Goal: Task Accomplishment & Management: Complete application form

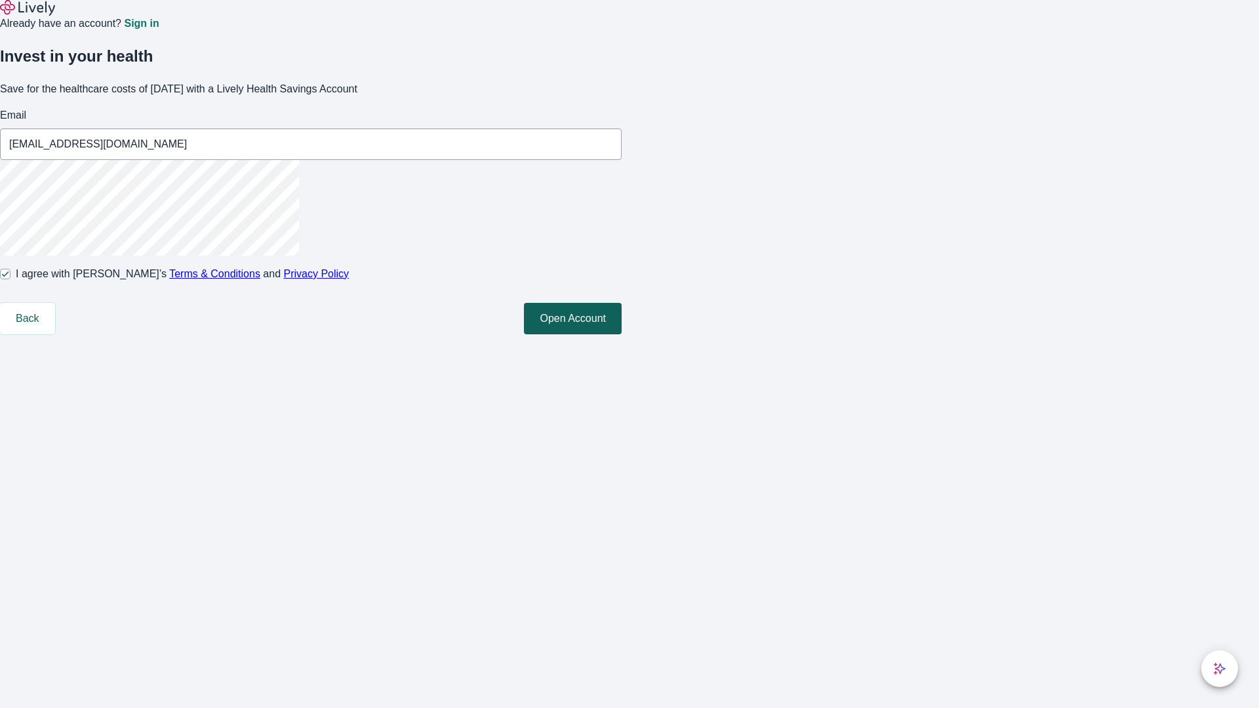
click at [622, 334] on button "Open Account" at bounding box center [573, 318] width 98 height 31
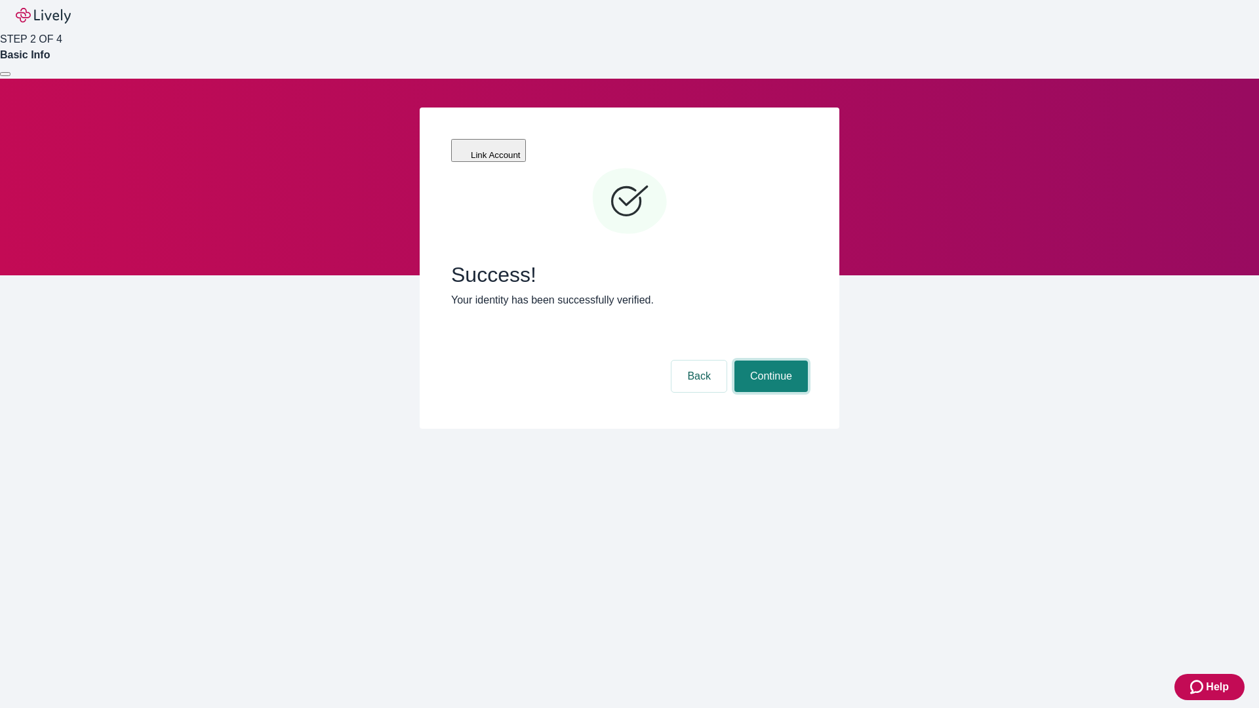
click at [769, 361] on button "Continue" at bounding box center [770, 376] width 73 height 31
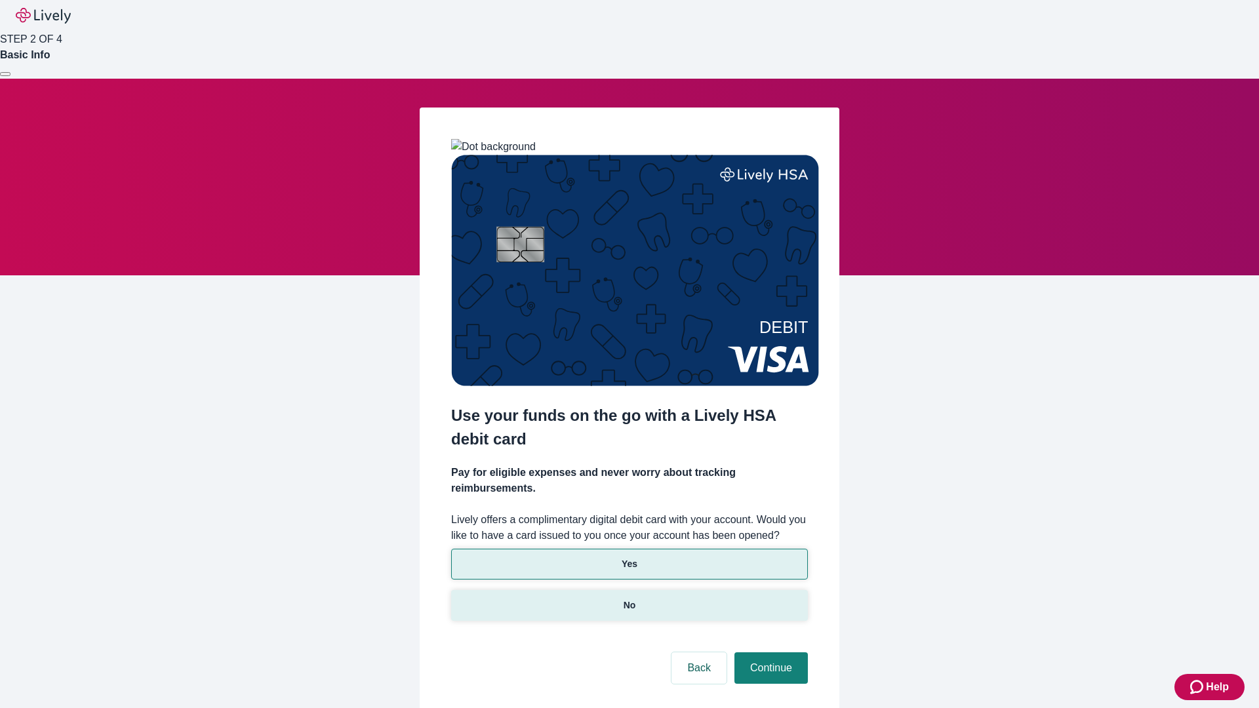
click at [629, 599] on p "No" at bounding box center [630, 606] width 12 height 14
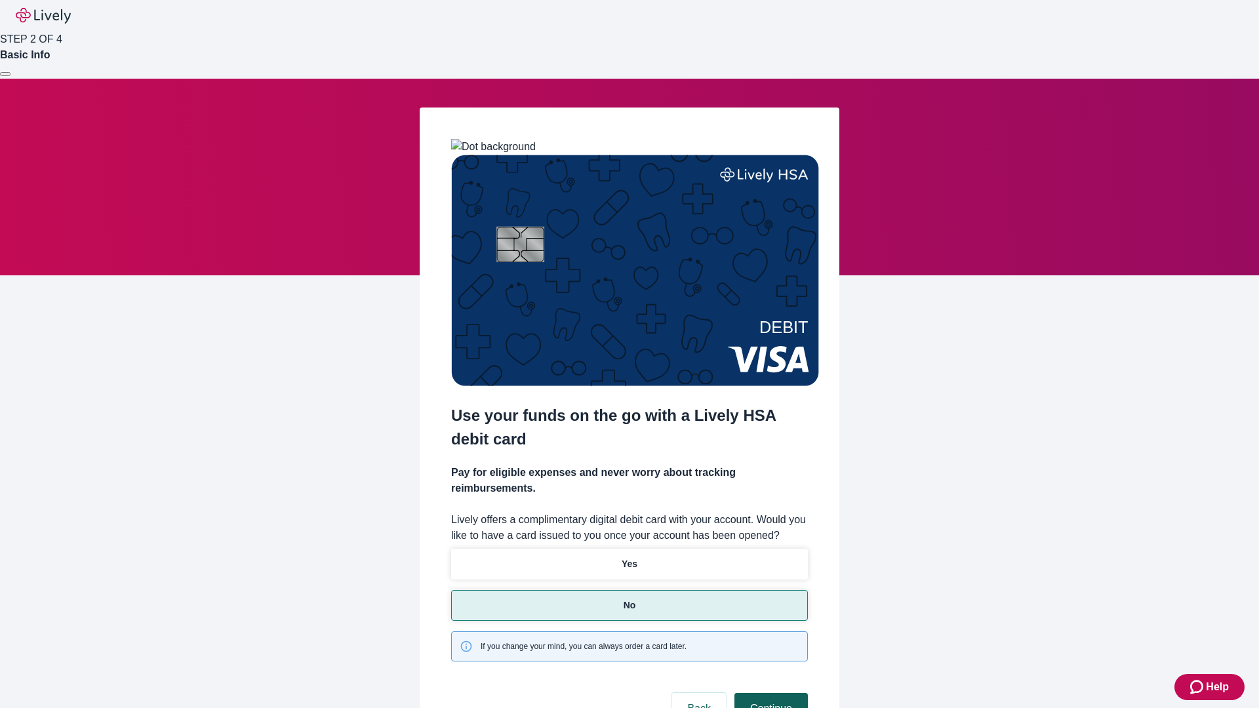
click at [769, 693] on button "Continue" at bounding box center [770, 708] width 73 height 31
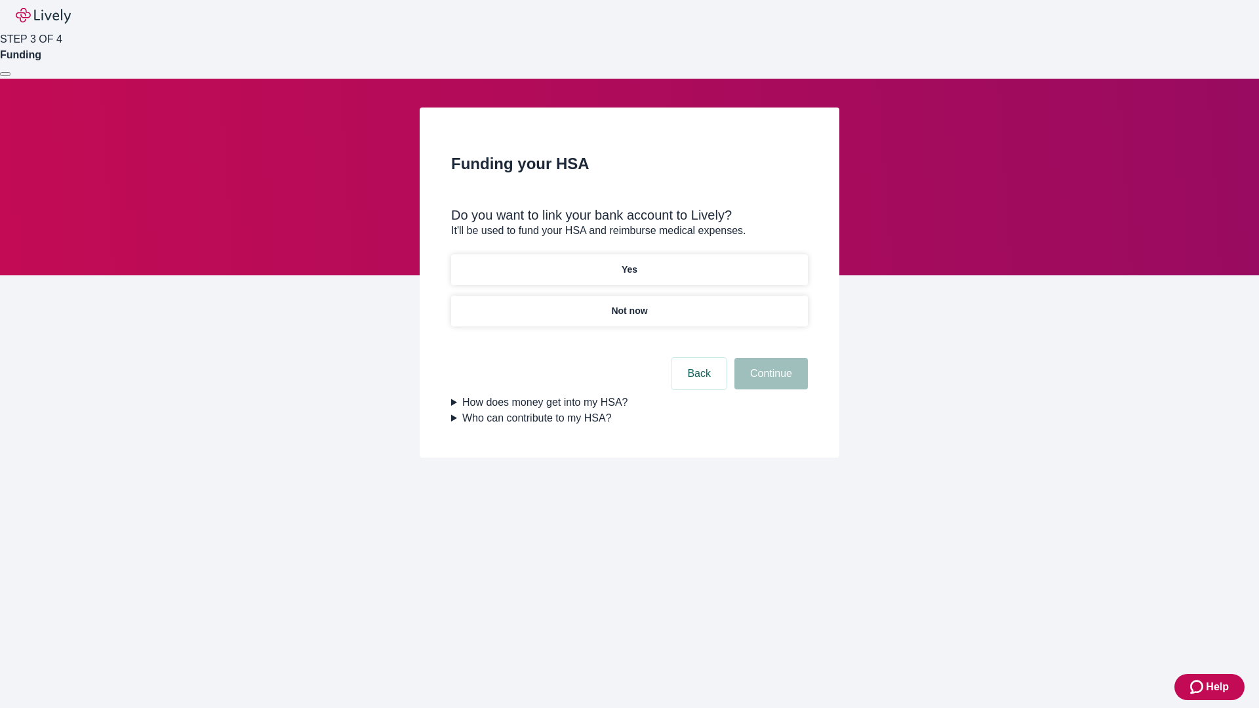
click at [629, 263] on p "Yes" at bounding box center [630, 270] width 16 height 14
click at [769, 358] on button "Continue" at bounding box center [770, 373] width 73 height 31
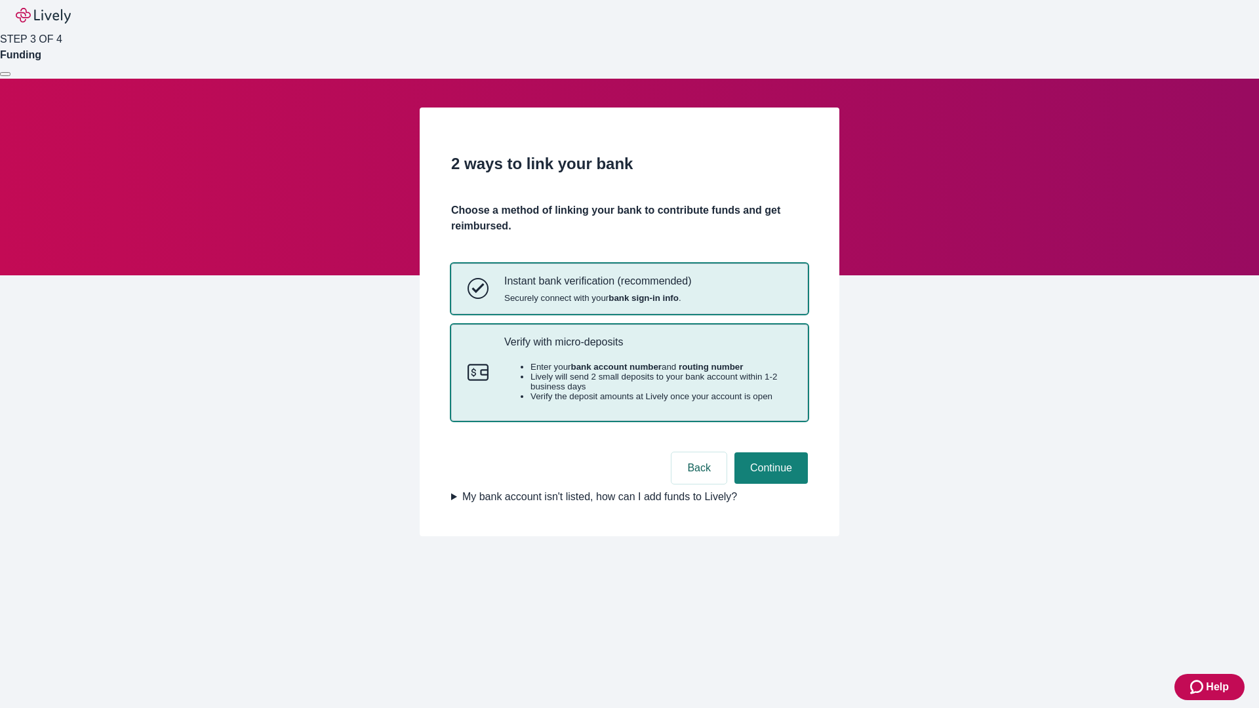
click at [647, 348] on p "Verify with micro-deposits" at bounding box center [647, 342] width 287 height 12
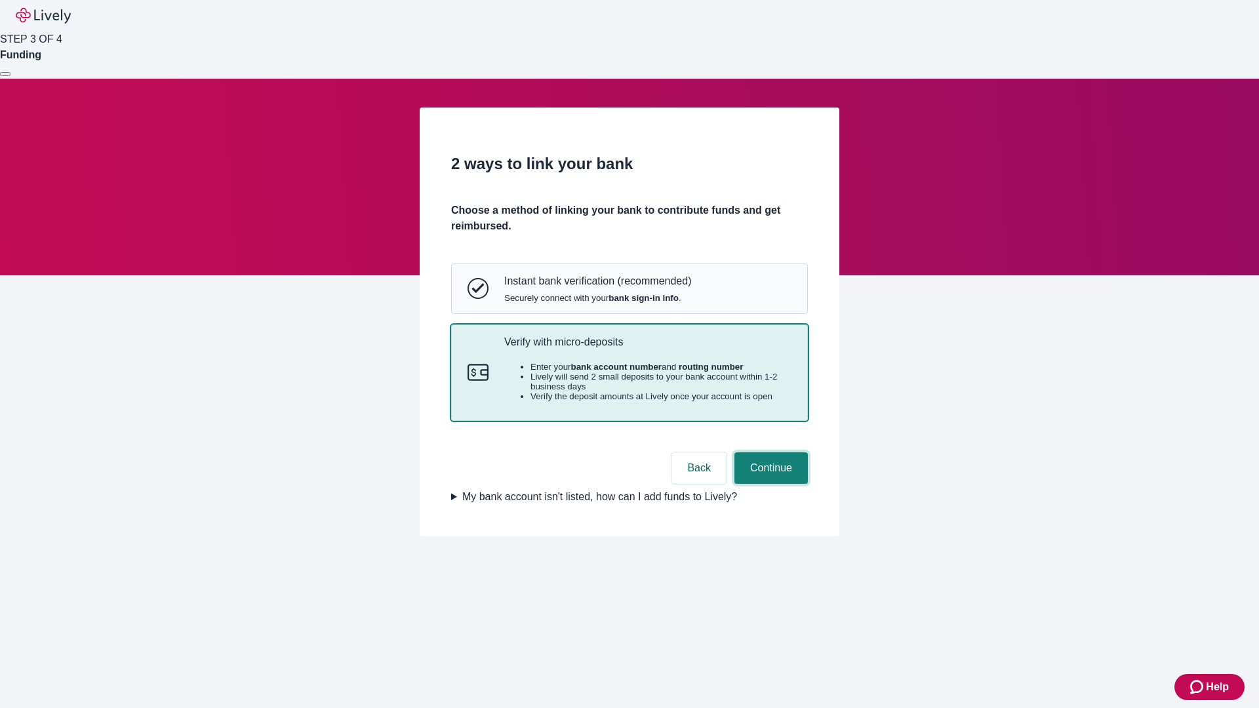
click at [769, 484] on button "Continue" at bounding box center [770, 468] width 73 height 31
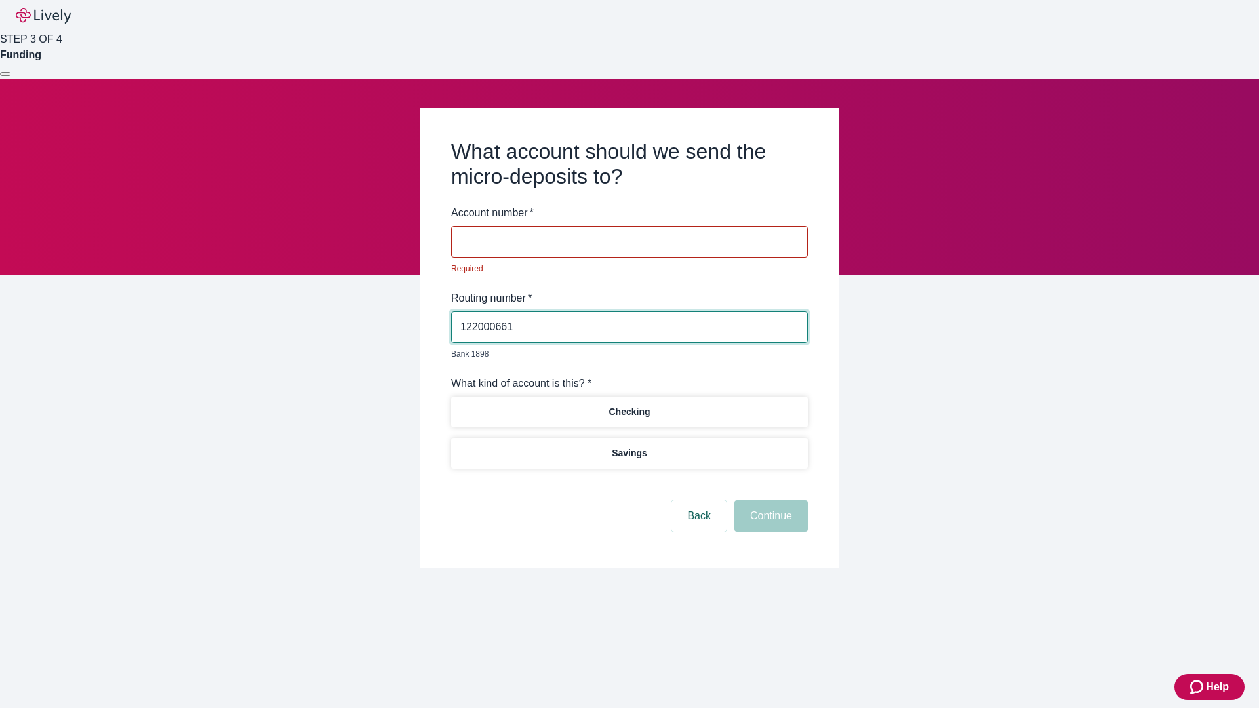
type input "122000661"
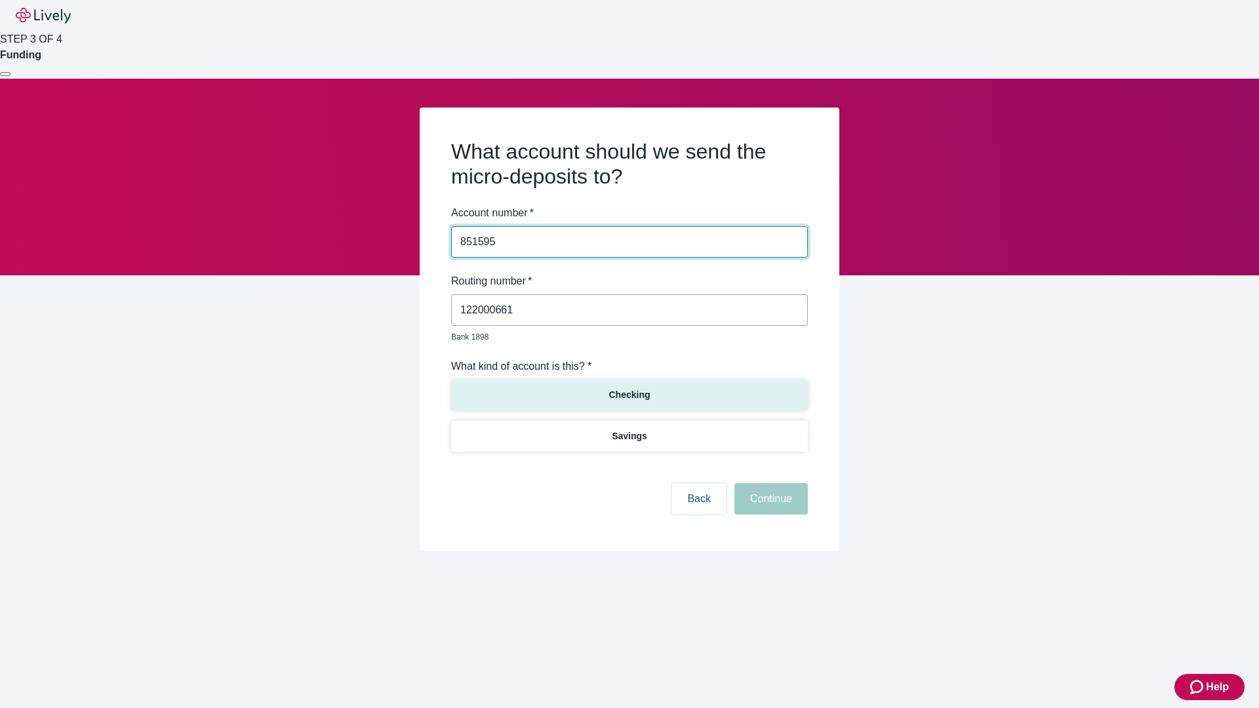
type input "851595"
click at [629, 388] on p "Checking" at bounding box center [629, 395] width 41 height 14
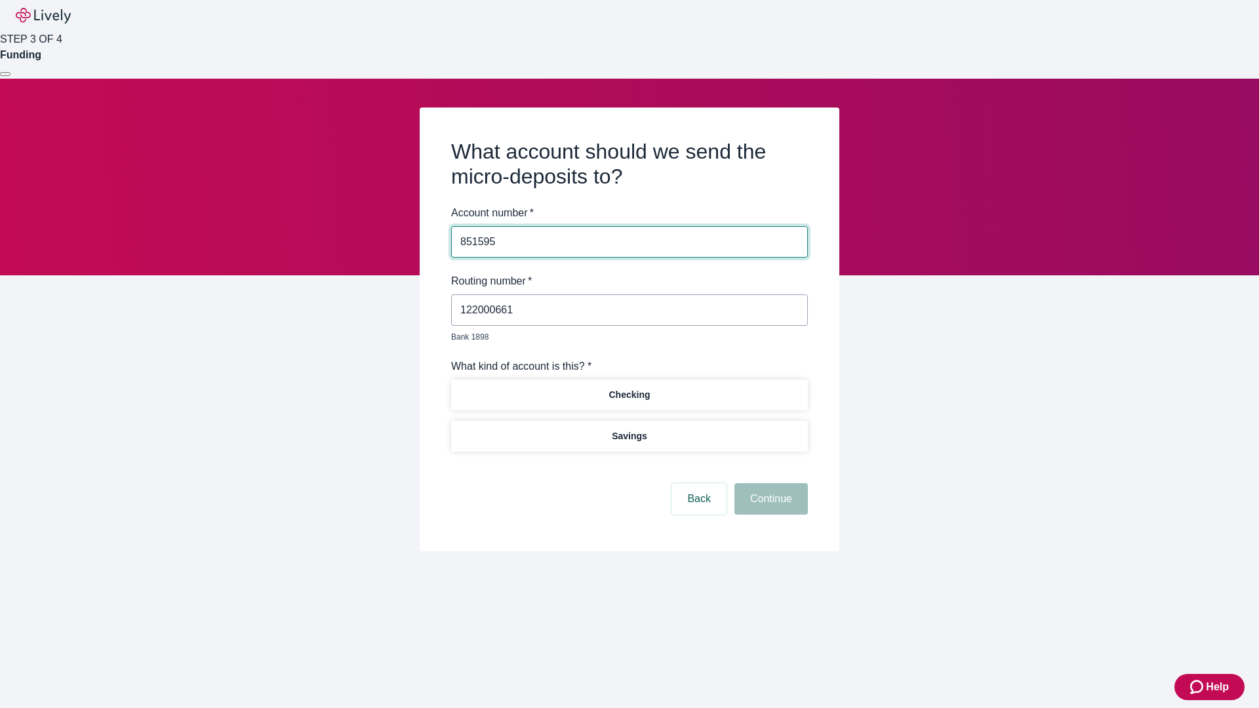
click at [769, 484] on button "Continue" at bounding box center [770, 498] width 73 height 31
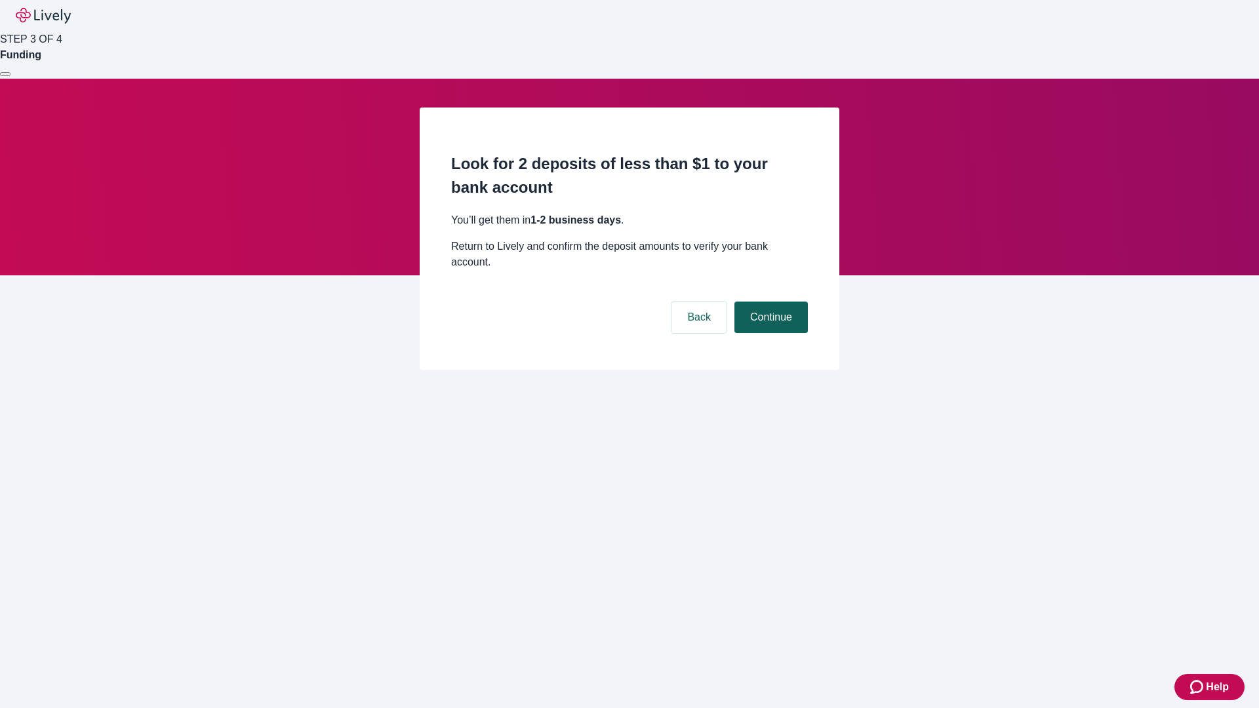
click at [769, 302] on button "Continue" at bounding box center [770, 317] width 73 height 31
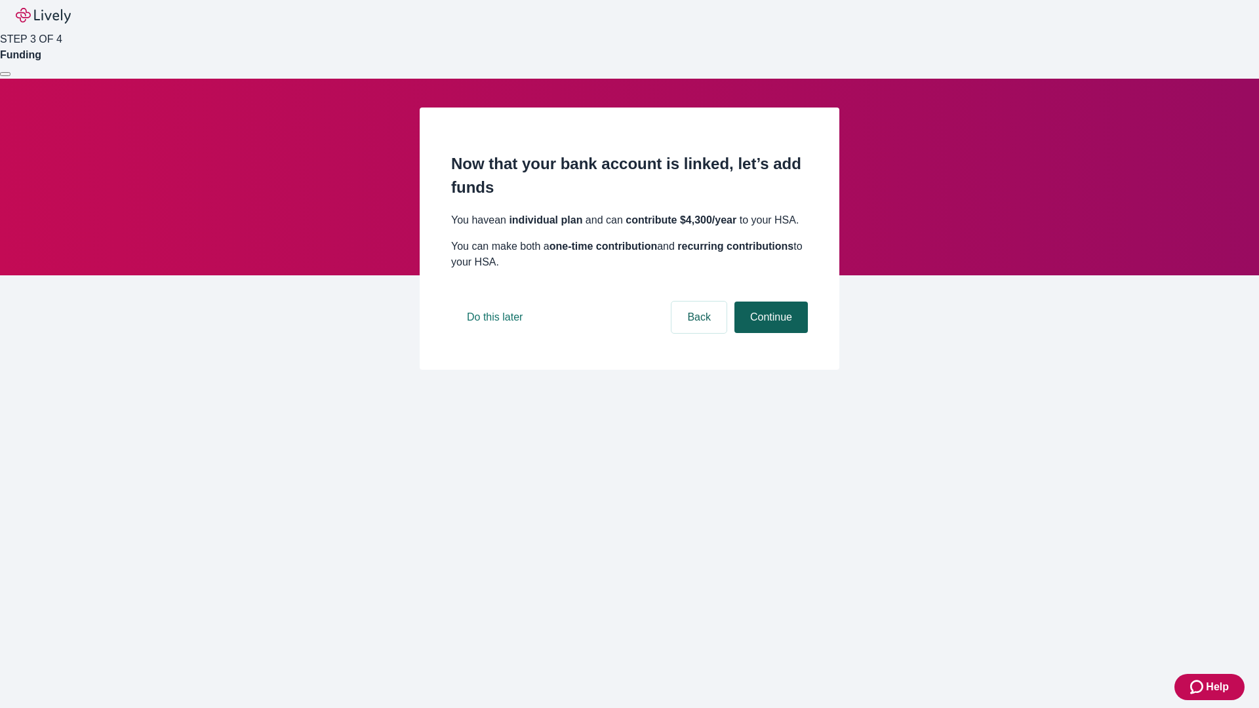
click at [769, 333] on button "Continue" at bounding box center [770, 317] width 73 height 31
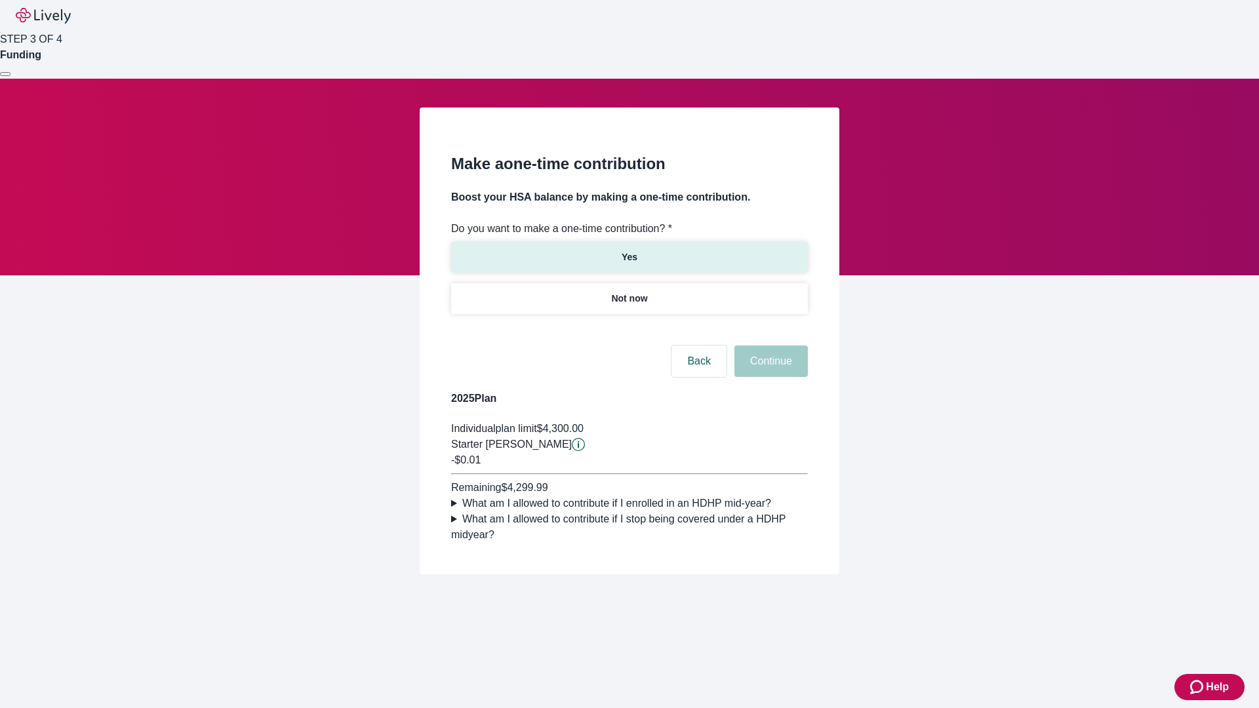
click at [629, 251] on p "Yes" at bounding box center [630, 258] width 16 height 14
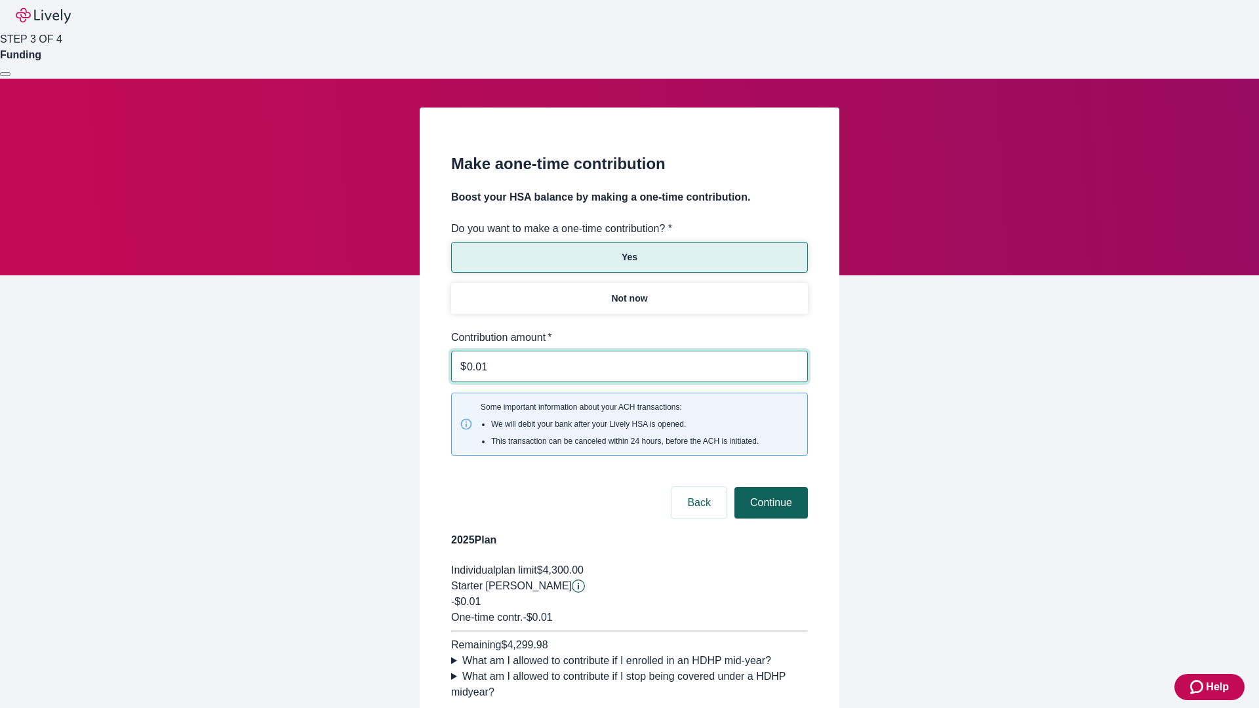
type input "0.01"
click at [769, 487] on button "Continue" at bounding box center [770, 502] width 73 height 31
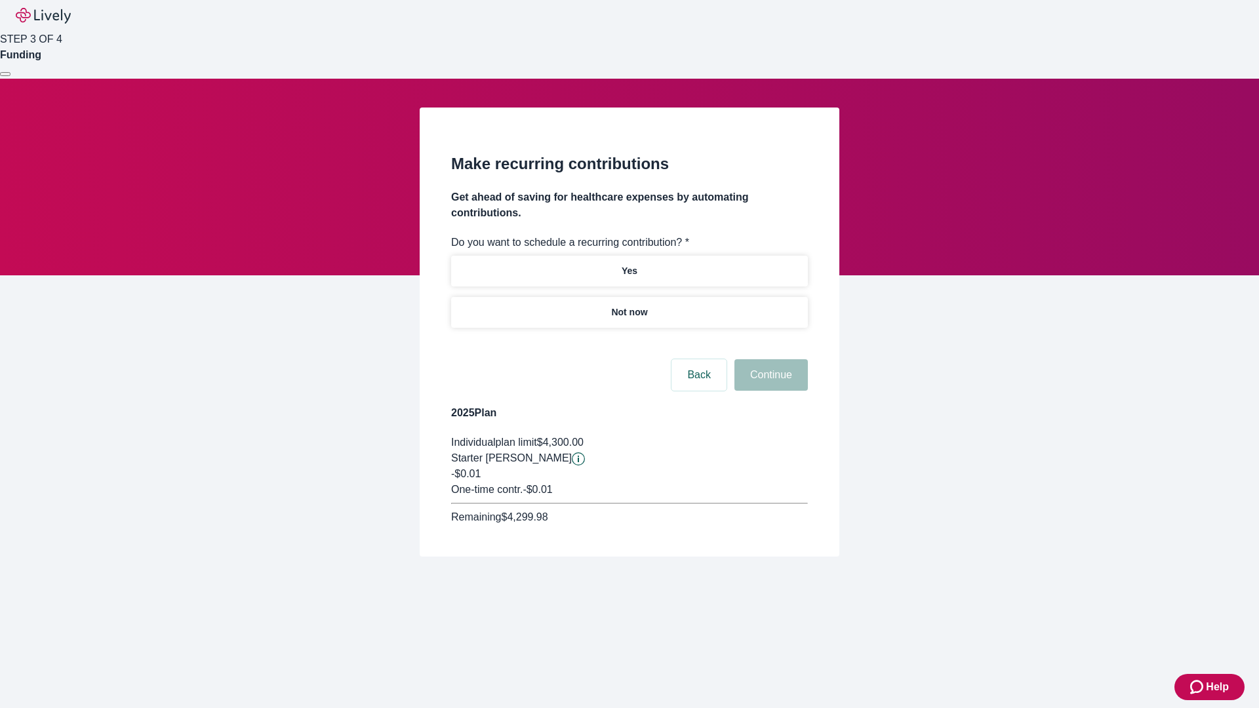
click at [629, 306] on p "Not now" at bounding box center [629, 313] width 36 height 14
click at [769, 359] on button "Continue" at bounding box center [770, 374] width 73 height 31
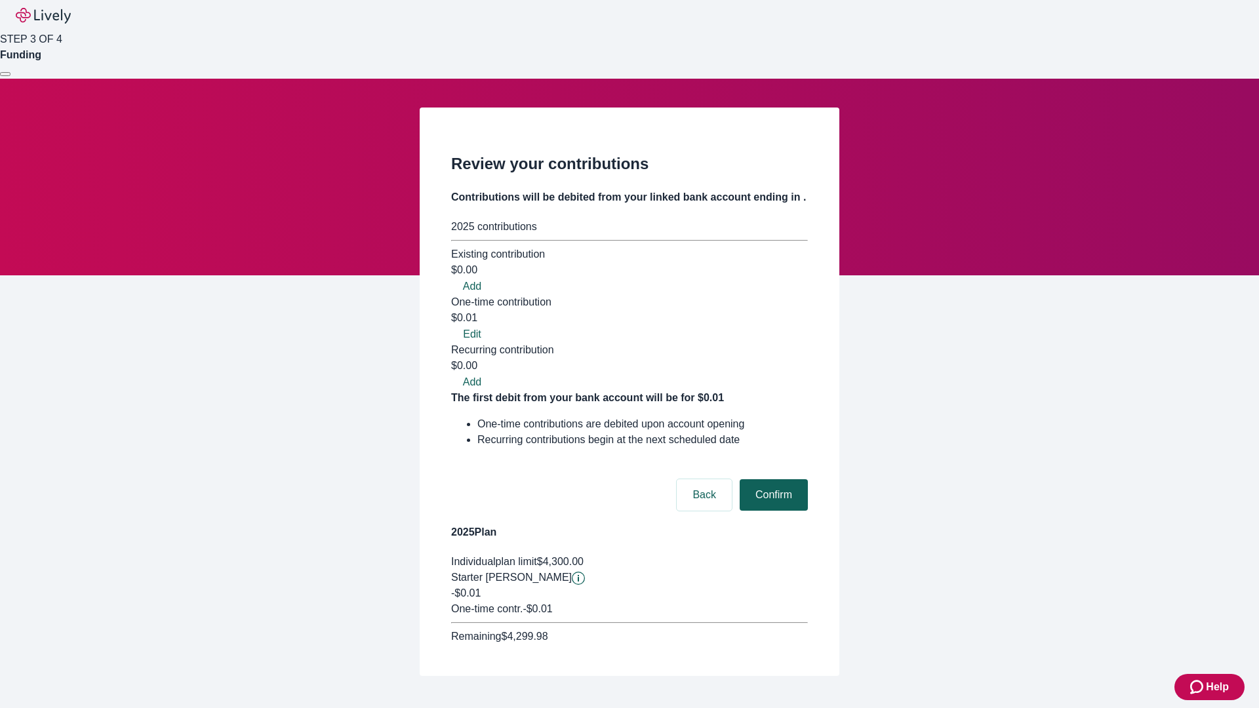
click at [772, 479] on button "Confirm" at bounding box center [774, 494] width 68 height 31
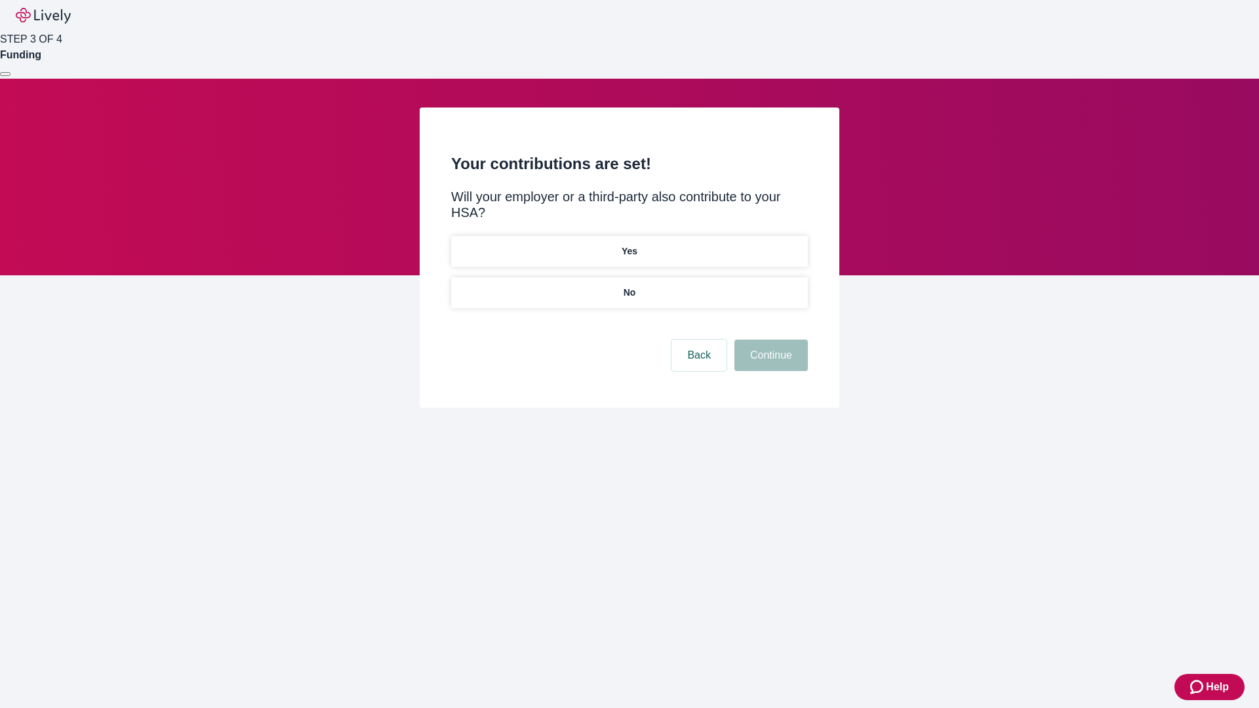
click at [629, 286] on p "No" at bounding box center [630, 293] width 12 height 14
click at [769, 340] on button "Continue" at bounding box center [770, 355] width 73 height 31
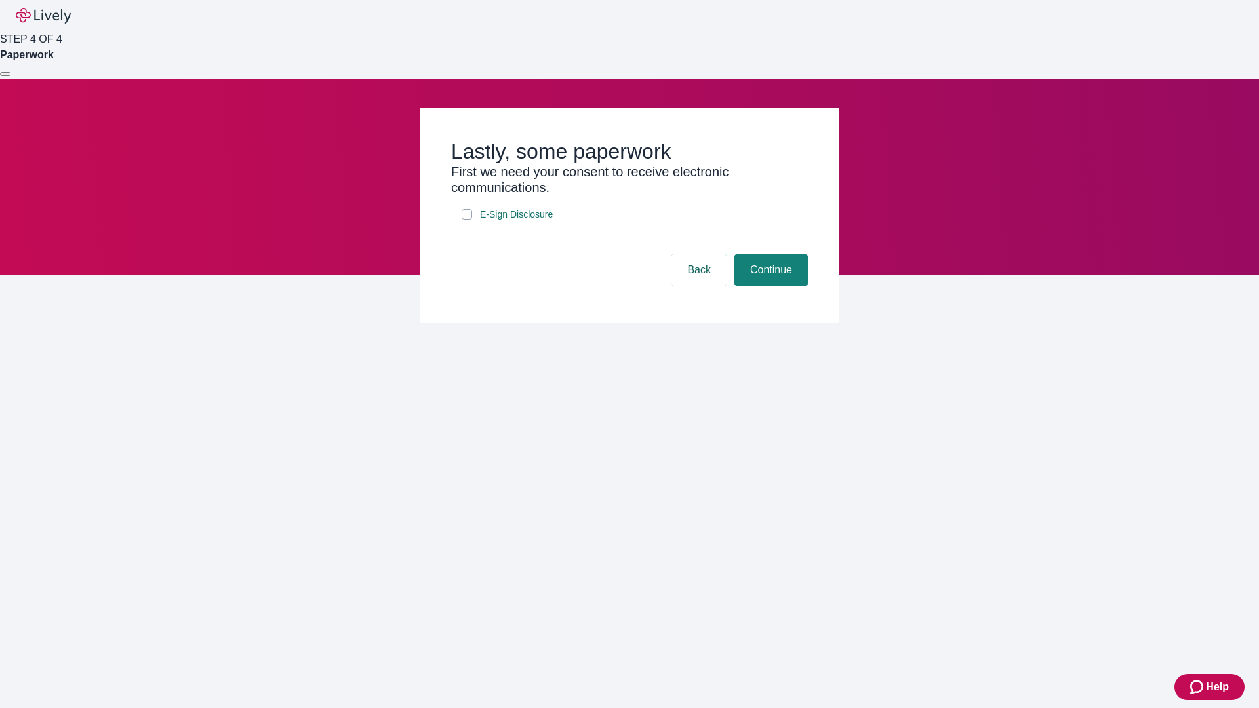
click at [467, 220] on input "E-Sign Disclosure" at bounding box center [467, 214] width 10 height 10
checkbox input "true"
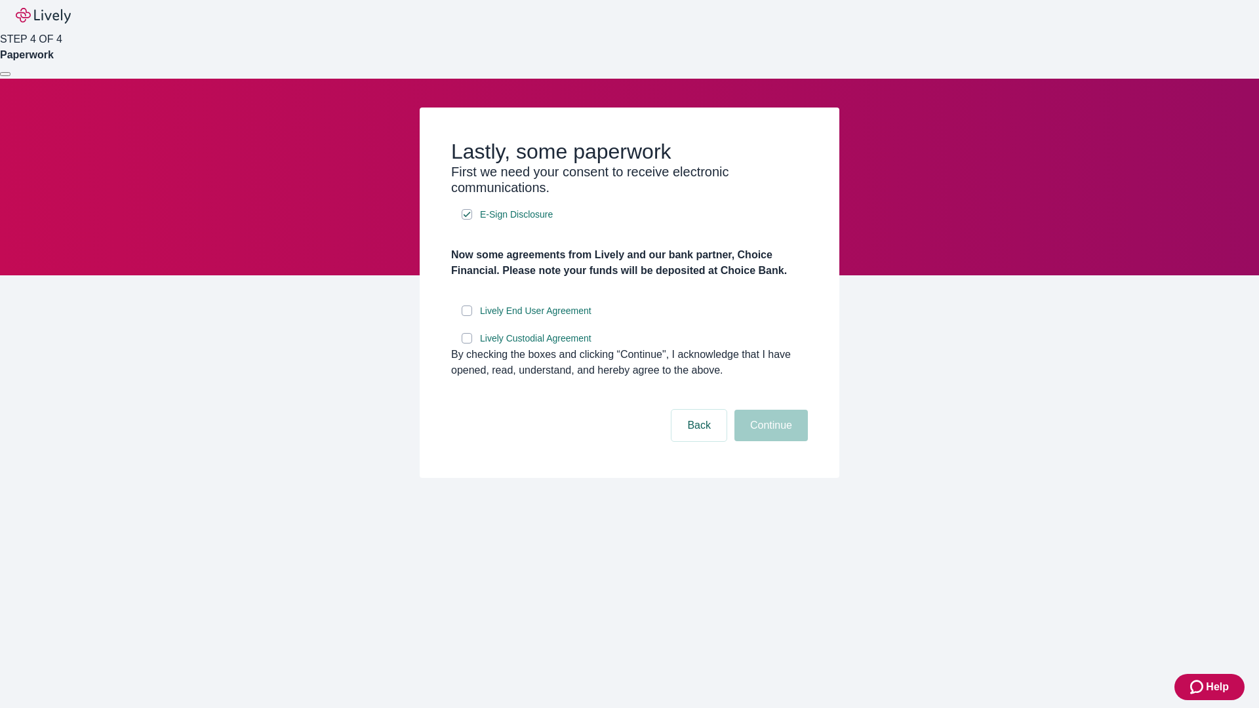
click at [467, 316] on input "Lively End User Agreement" at bounding box center [467, 311] width 10 height 10
checkbox input "true"
click at [467, 344] on input "Lively Custodial Agreement" at bounding box center [467, 338] width 10 height 10
checkbox input "true"
click at [769, 441] on button "Continue" at bounding box center [770, 425] width 73 height 31
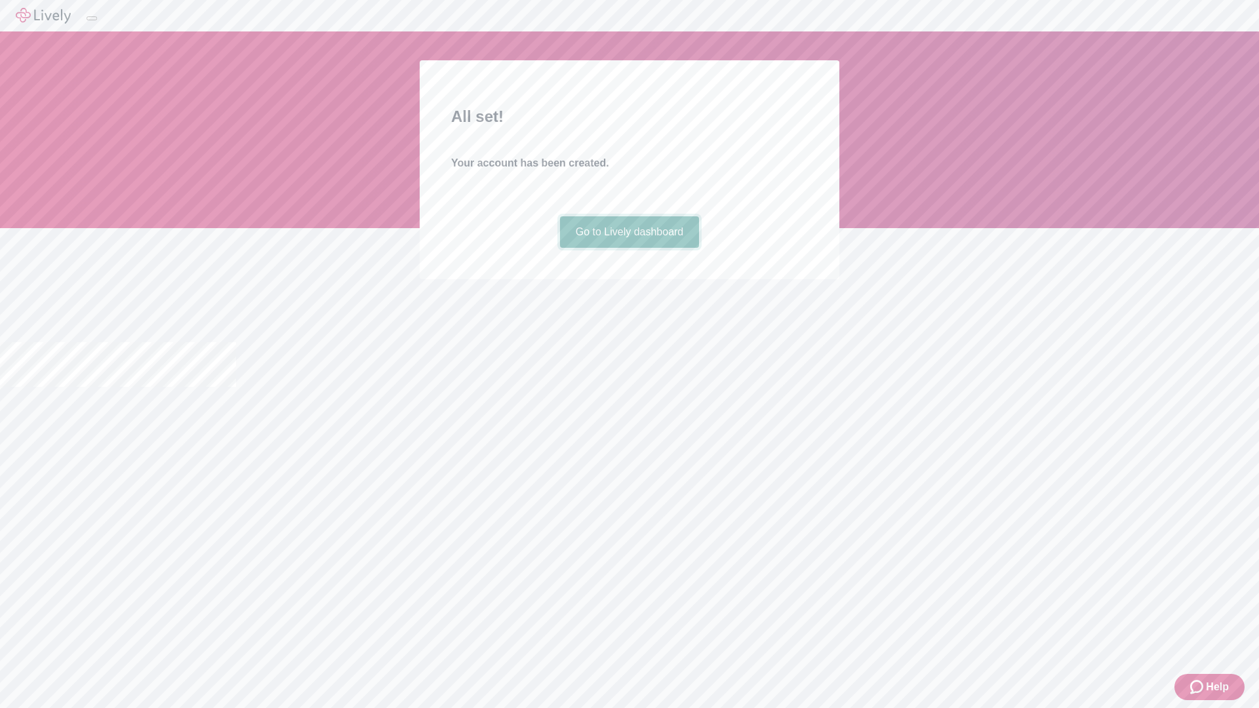
click at [629, 248] on link "Go to Lively dashboard" at bounding box center [630, 231] width 140 height 31
